Goal: Task Accomplishment & Management: Manage account settings

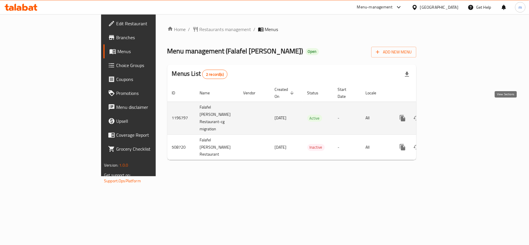
click at [448, 115] on icon "enhanced table" at bounding box center [444, 118] width 7 height 7
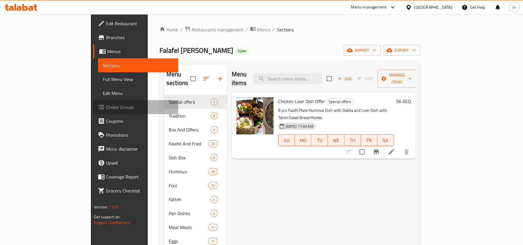
click at [106, 109] on span "Choice Groups" at bounding box center [140, 107] width 68 height 7
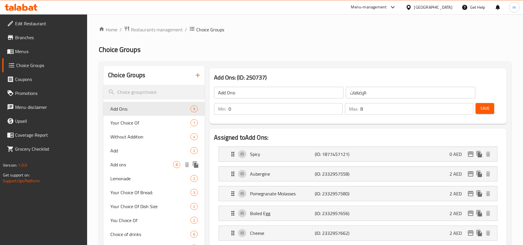
click at [131, 164] on span "Add ons" at bounding box center [141, 164] width 63 height 7
type input "Add ons"
type input "اضافة"
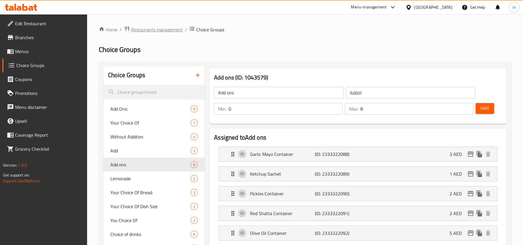
click at [157, 29] on span "Restaurants management" at bounding box center [157, 29] width 52 height 7
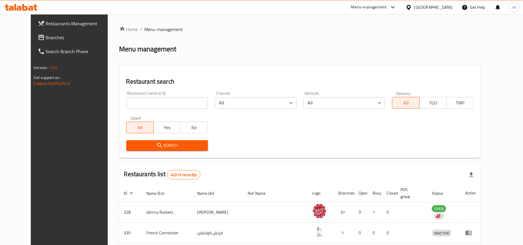
click at [46, 37] on span "Branches" at bounding box center [80, 37] width 68 height 7
